Goal: Task Accomplishment & Management: Manage account settings

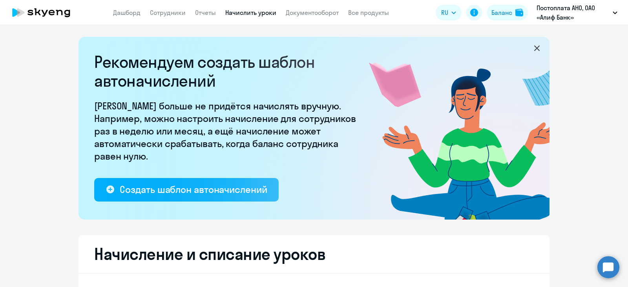
select select "10"
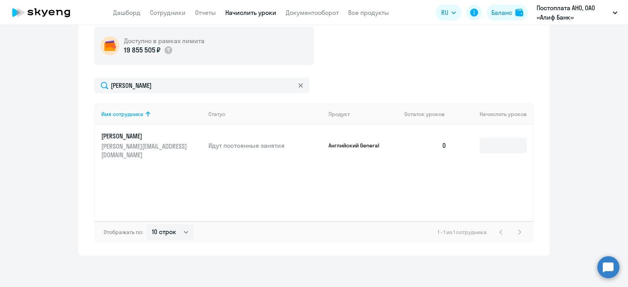
type input "[PERSON_NAME]"
click at [133, 142] on p "[PERSON_NAME][EMAIL_ADDRESS][DOMAIN_NAME]" at bounding box center [145, 150] width 88 height 17
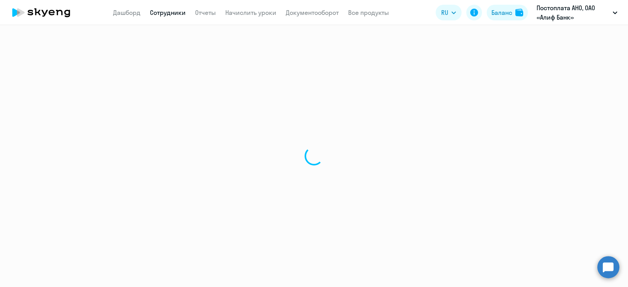
select select "english"
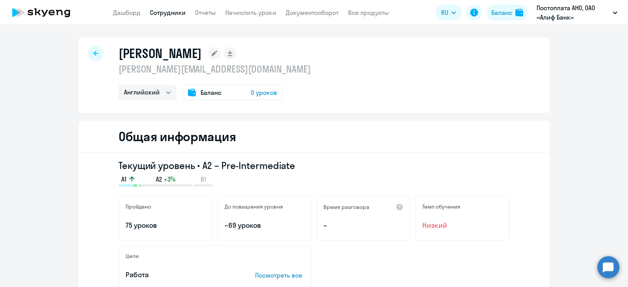
click at [190, 92] on icon at bounding box center [192, 92] width 8 height 7
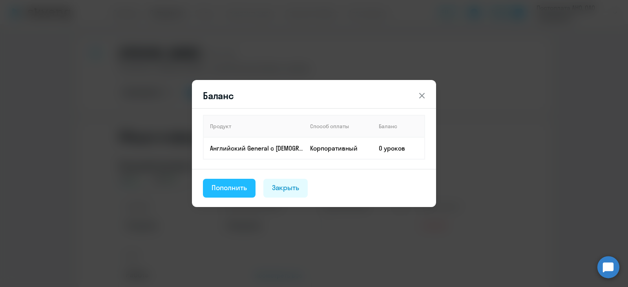
click at [233, 195] on button "Пополнить" at bounding box center [229, 188] width 53 height 19
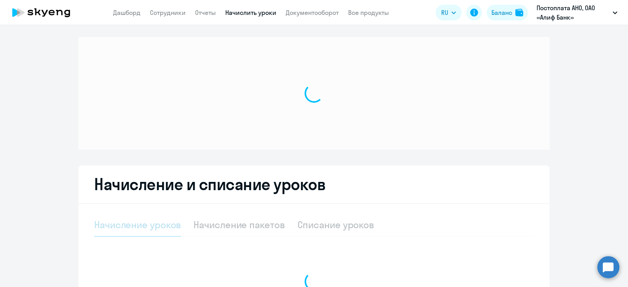
click at [234, 192] on h2 "Начисление и списание уроков" at bounding box center [314, 184] width 440 height 19
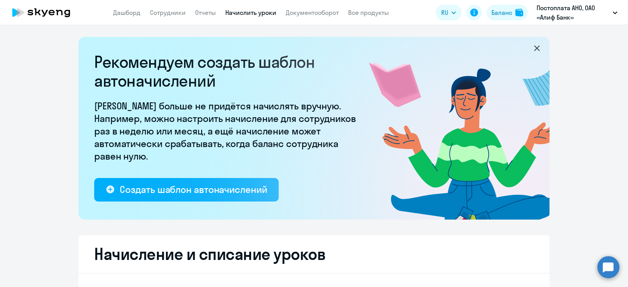
select select "10"
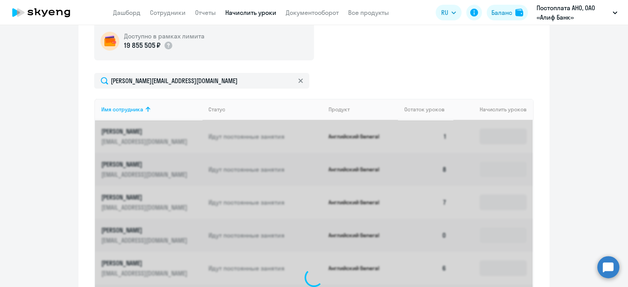
scroll to position [290, 0]
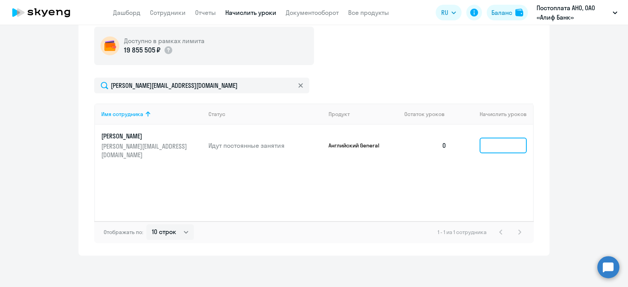
click at [508, 139] on input at bounding box center [503, 146] width 47 height 16
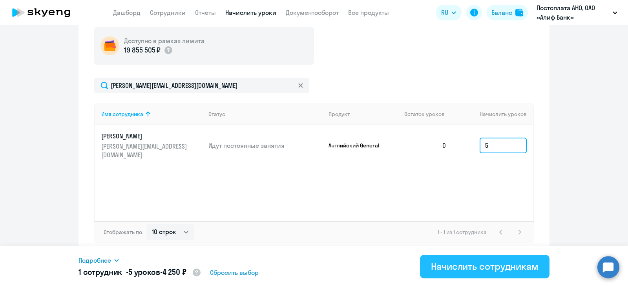
type input "5"
drag, startPoint x: 485, startPoint y: 263, endPoint x: 481, endPoint y: 263, distance: 4.3
click at [485, 264] on div "Начислить сотрудникам" at bounding box center [485, 266] width 108 height 13
